Goal: Contribute content

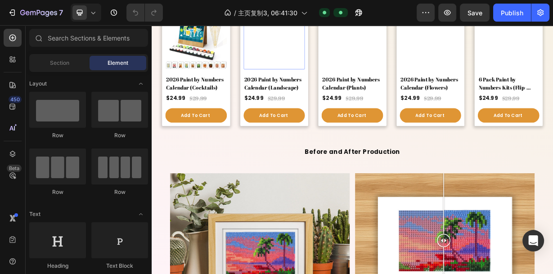
scroll to position [1332, 0]
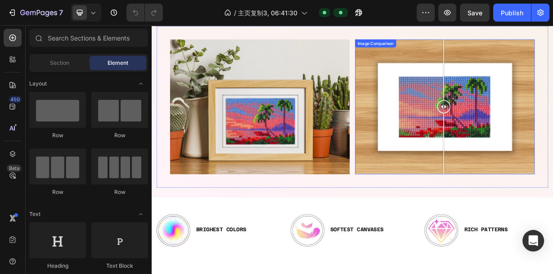
click at [552, 143] on div at bounding box center [546, 134] width 242 height 181
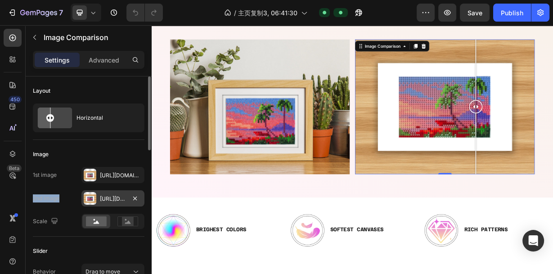
drag, startPoint x: 90, startPoint y: 175, endPoint x: 84, endPoint y: 200, distance: 26.1
click at [84, 200] on div "1st image [URL][DOMAIN_NAME] 2nd image [URL][DOMAIN_NAME] Scale" at bounding box center [89, 198] width 112 height 62
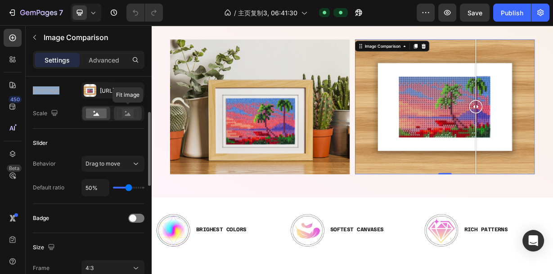
scroll to position [36, 0]
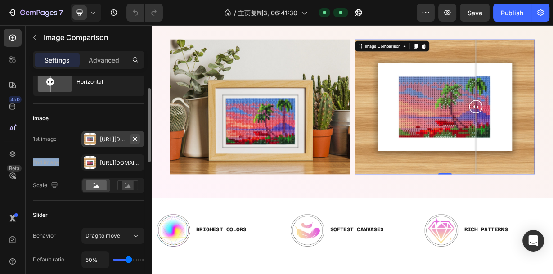
click at [133, 139] on icon "button" at bounding box center [134, 138] width 7 height 7
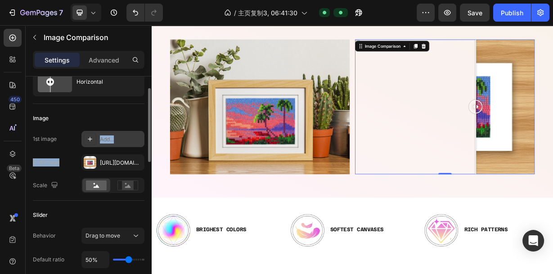
click at [130, 139] on div "Add..." at bounding box center [121, 139] width 42 height 8
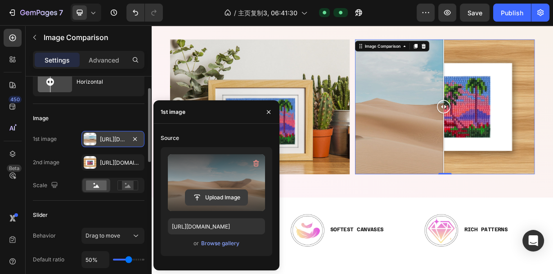
click at [218, 198] on input "file" at bounding box center [216, 197] width 62 height 15
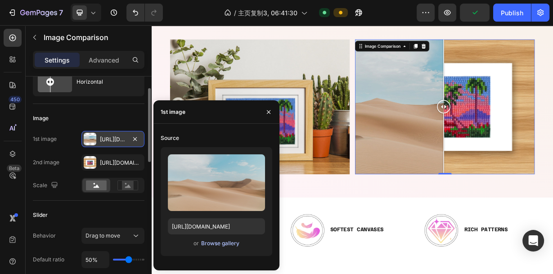
click at [212, 244] on div "Browse gallery" at bounding box center [220, 243] width 38 height 8
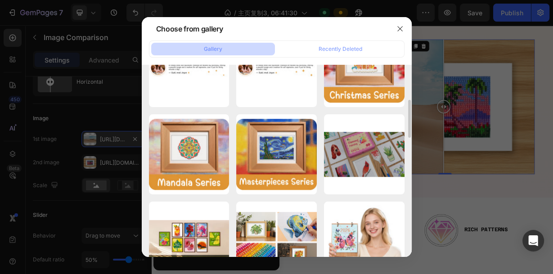
scroll to position [468, 0]
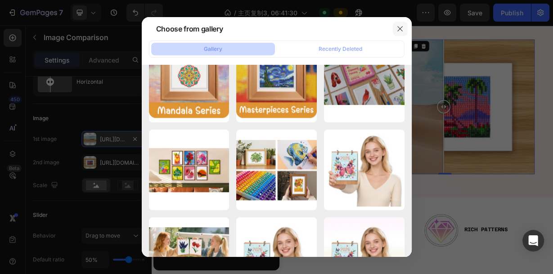
click at [399, 27] on icon "button" at bounding box center [399, 28] width 7 height 7
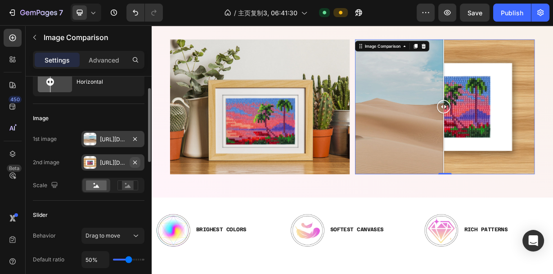
click at [136, 161] on icon "button" at bounding box center [134, 162] width 7 height 7
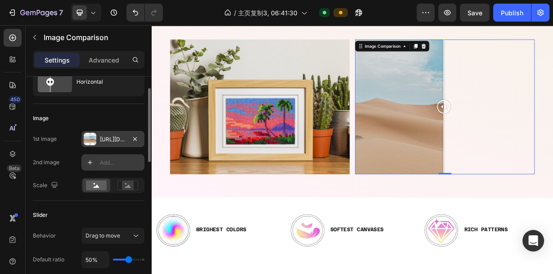
click at [116, 140] on div "[URL][DOMAIN_NAME]" at bounding box center [113, 139] width 26 height 8
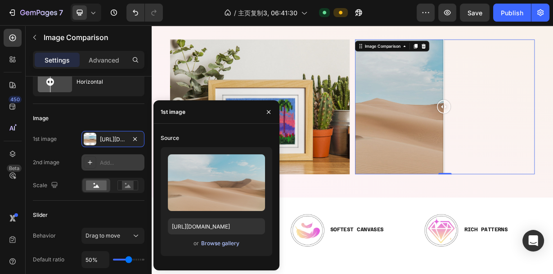
click at [212, 242] on div "Browse gallery" at bounding box center [220, 243] width 38 height 8
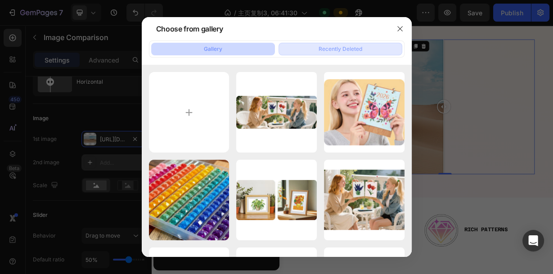
click at [345, 51] on div "Recently Deleted" at bounding box center [340, 49] width 44 height 8
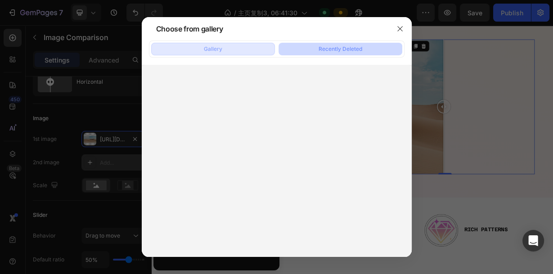
click at [212, 51] on div "Gallery" at bounding box center [213, 49] width 18 height 8
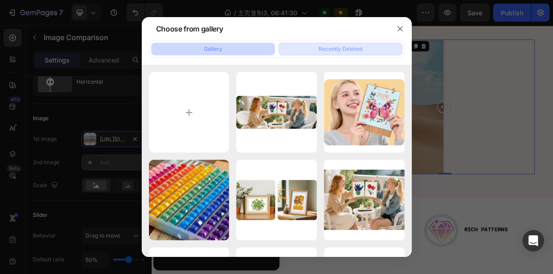
click at [345, 44] on button "Recently Deleted" at bounding box center [340, 49] width 124 height 13
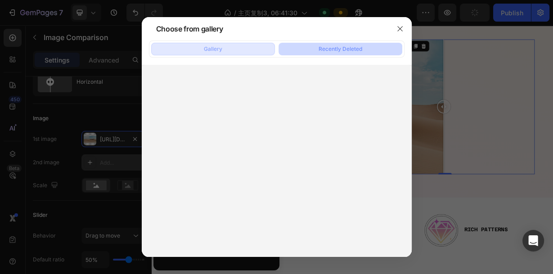
click at [213, 45] on div "Gallery" at bounding box center [213, 49] width 18 height 8
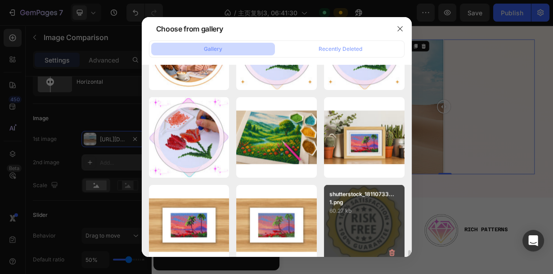
scroll to position [1886, 0]
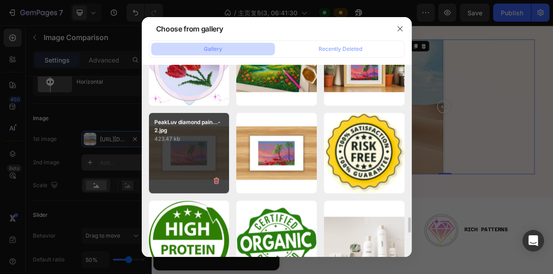
click at [184, 151] on div "PeakLuv diamond pain...-2.jpg 423.47 kb" at bounding box center [189, 153] width 81 height 81
type input "[URL][DOMAIN_NAME]"
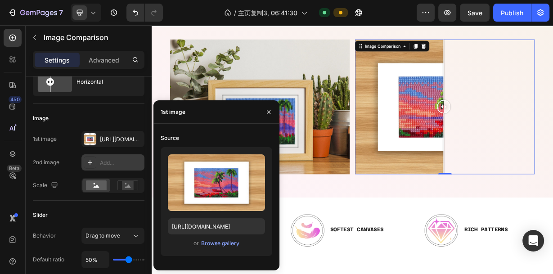
click at [103, 164] on div "Add..." at bounding box center [121, 163] width 42 height 8
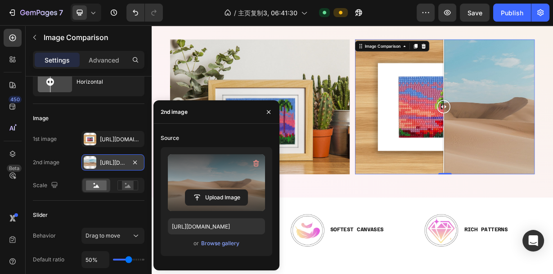
click at [223, 179] on label at bounding box center [216, 182] width 97 height 57
click at [0, 0] on input "file" at bounding box center [0, 0] width 0 height 0
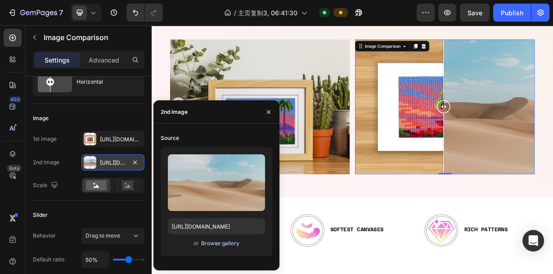
click at [223, 245] on div "Browse gallery" at bounding box center [220, 243] width 38 height 8
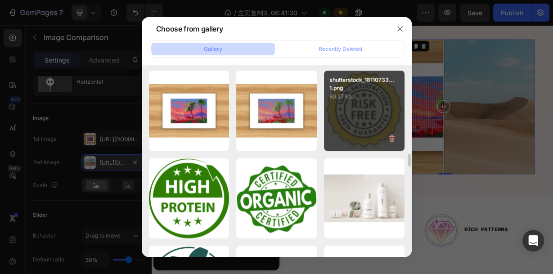
scroll to position [1892, 0]
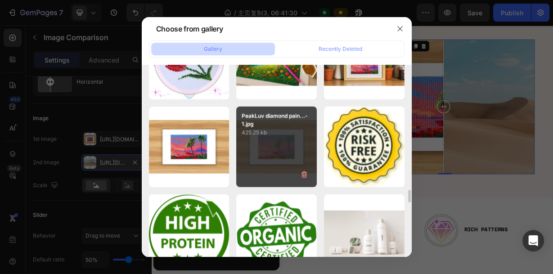
click at [265, 141] on div "PeakLuv diamond pain...-1.jpg 425.25 kb" at bounding box center [276, 147] width 81 height 81
type input "[URL][DOMAIN_NAME]"
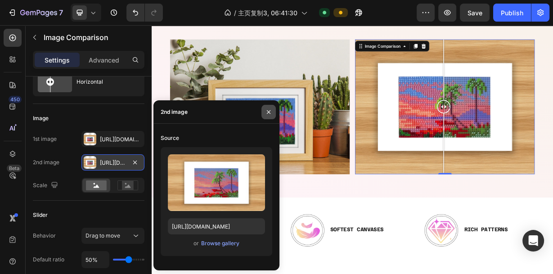
drag, startPoint x: 268, startPoint y: 109, endPoint x: 160, endPoint y: 113, distance: 108.0
click at [268, 109] on icon "button" at bounding box center [268, 111] width 7 height 7
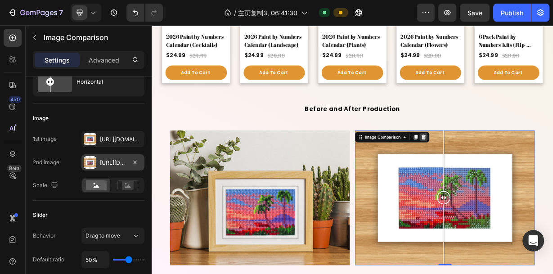
scroll to position [1188, 0]
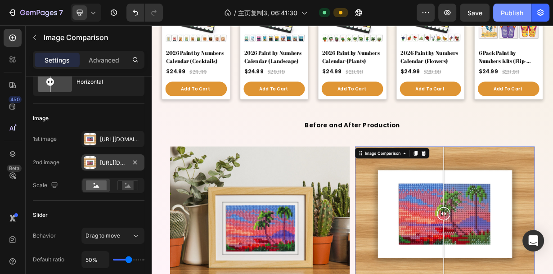
click at [507, 15] on div "Publish" at bounding box center [512, 12] width 22 height 9
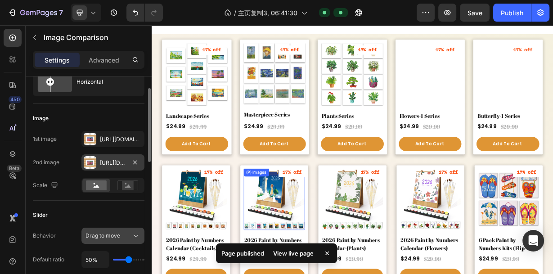
scroll to position [1044, 0]
